Goal: Find contact information: Find contact information

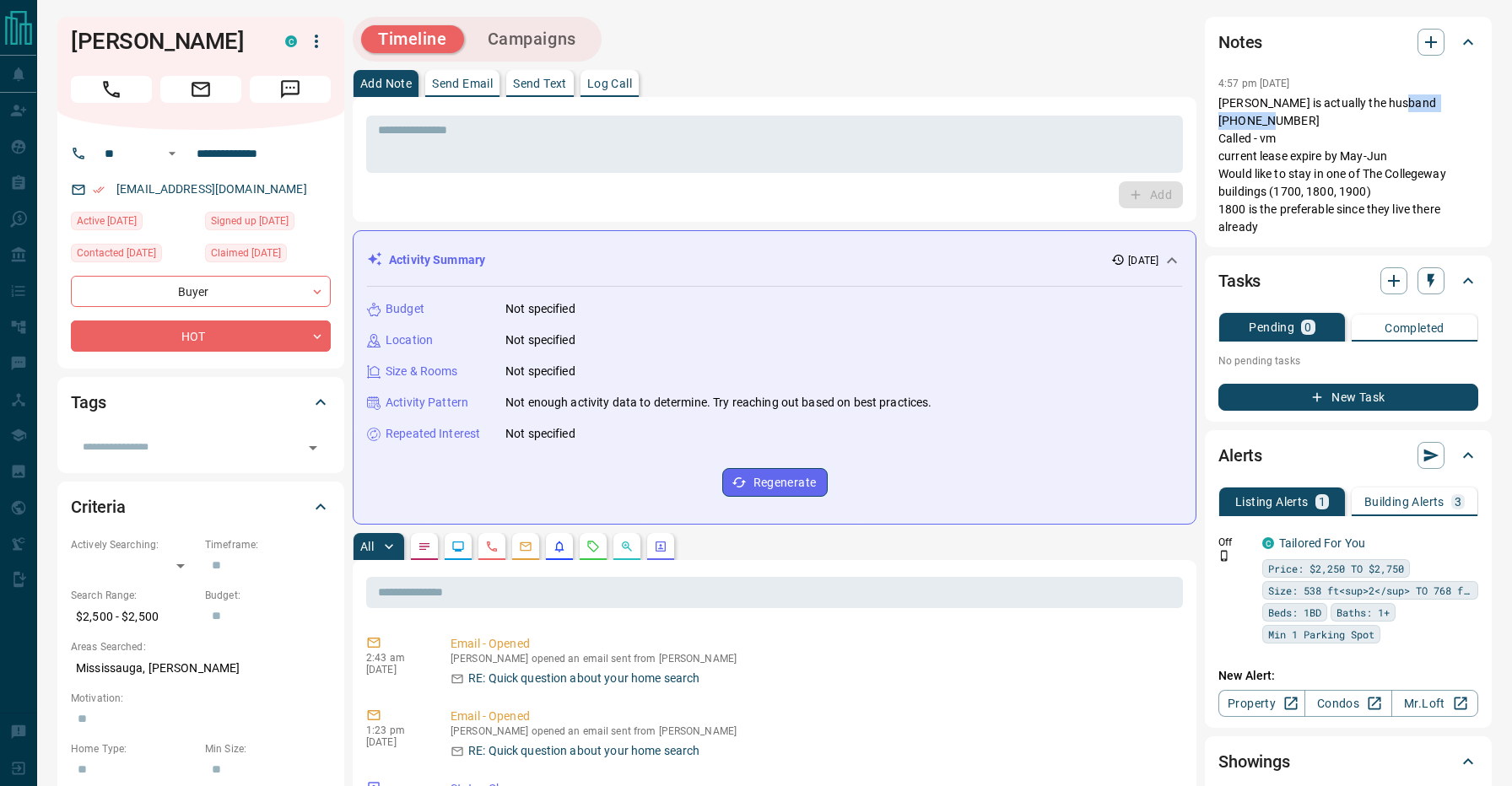
drag, startPoint x: 1394, startPoint y: 104, endPoint x: 1502, endPoint y: 104, distance: 108.0
copy p "[PHONE_NUMBER]"
click at [1401, 124] on p "[PERSON_NAME] is actually the husband [PHONE_NUMBER] Called - vm current lease …" at bounding box center [1348, 165] width 260 height 142
click at [1242, 105] on p "[PERSON_NAME] is actually the husband [PHONE_NUMBER] Called - vm current lease …" at bounding box center [1348, 165] width 260 height 142
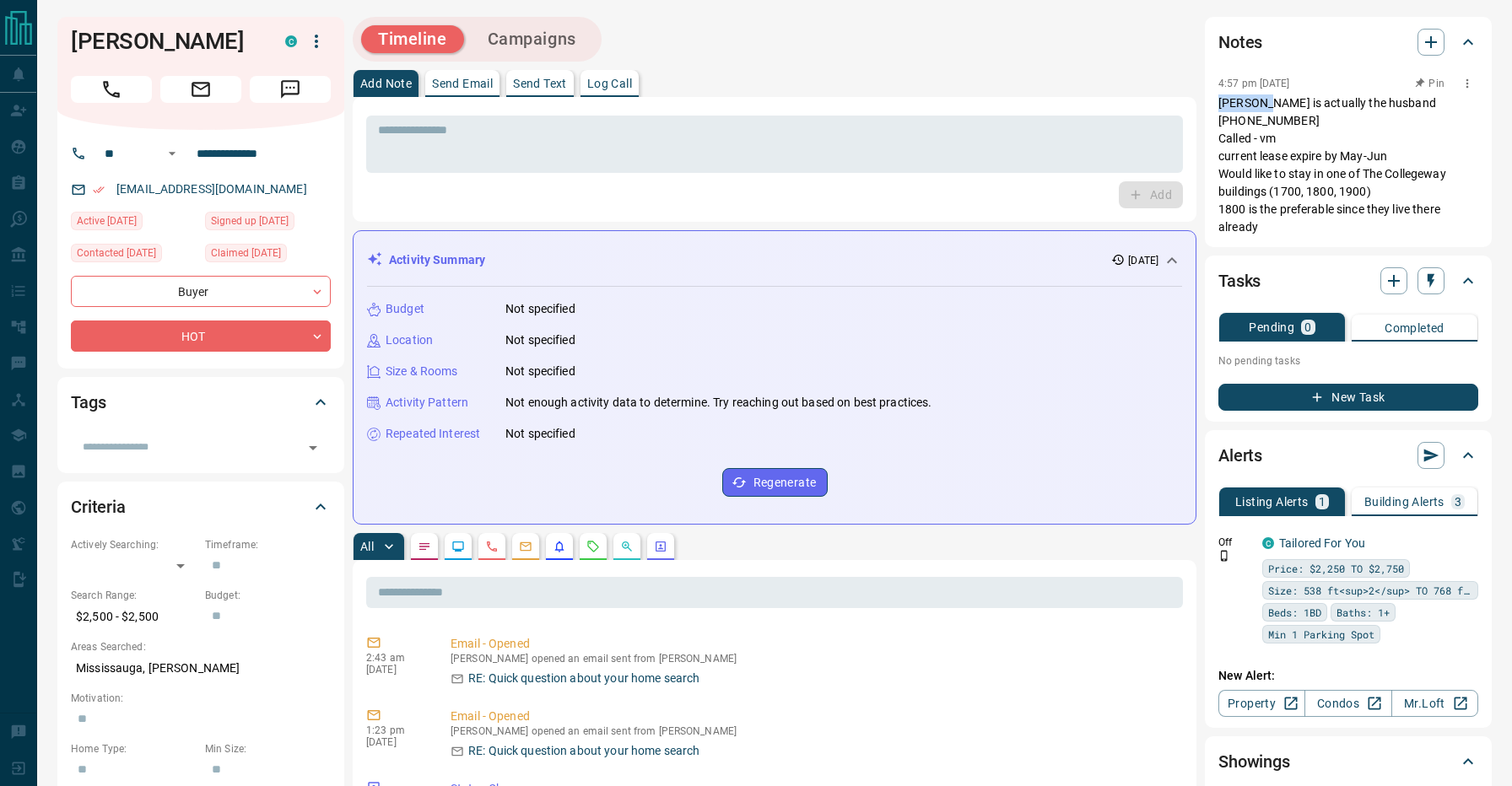
click at [1242, 105] on p "[PERSON_NAME] is actually the husband [PHONE_NUMBER] Called - vm current lease …" at bounding box center [1348, 165] width 260 height 142
copy p "[PERSON_NAME]"
click at [742, 27] on div "Timeline Campaigns" at bounding box center [773, 39] width 843 height 45
click at [681, 22] on div "Timeline Campaigns" at bounding box center [773, 39] width 843 height 45
click at [762, 50] on div "Timeline Campaigns" at bounding box center [773, 39] width 843 height 45
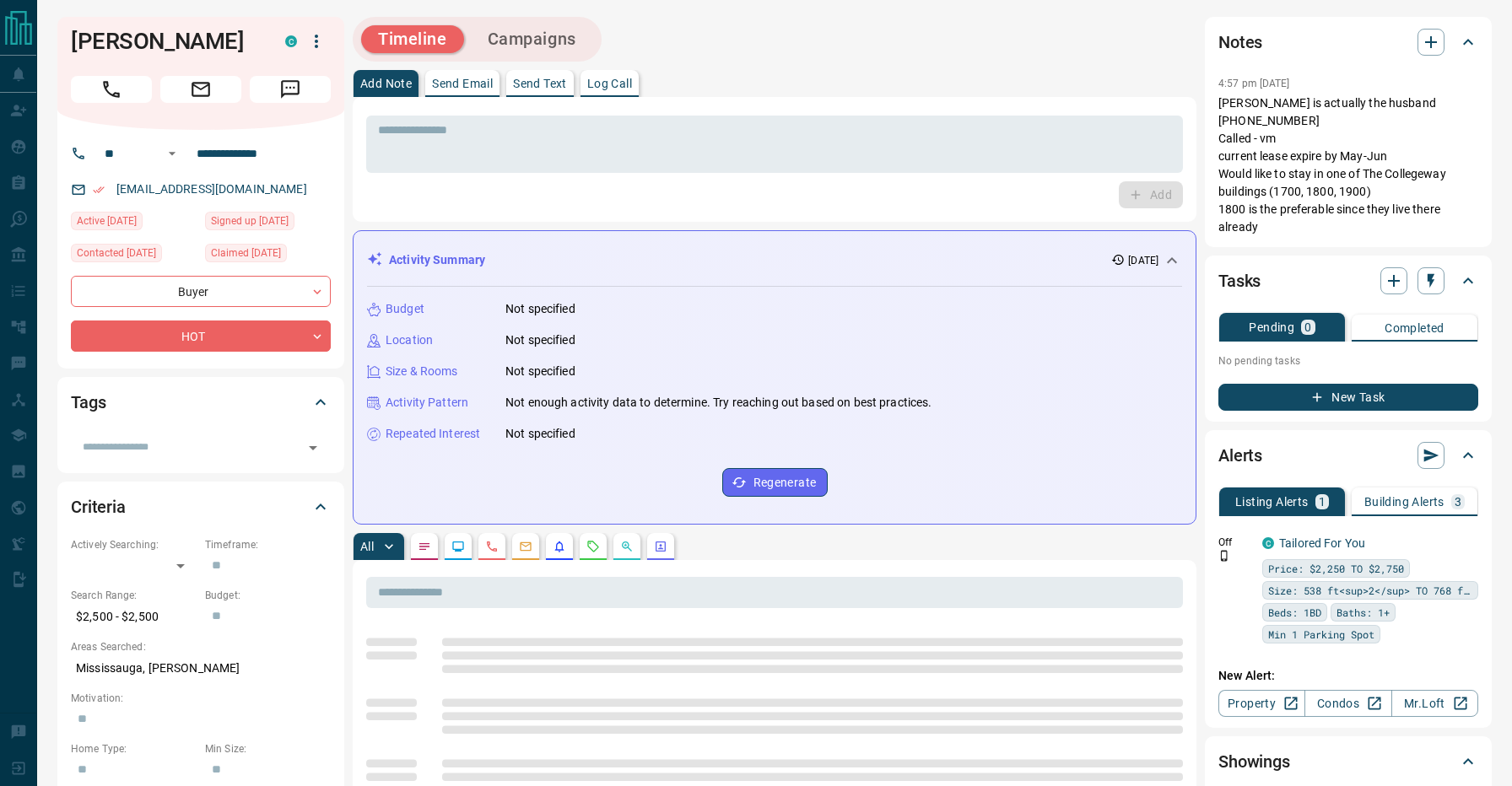
click at [863, 81] on div "Add Note Send Email Send Text Log Call" at bounding box center [773, 83] width 843 height 27
